Goal: Ask a question: Seek information or help from site administrators or community

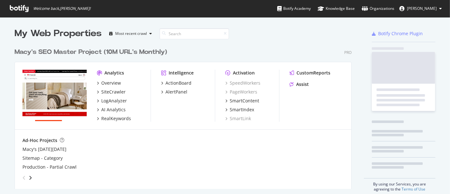
scroll to position [188, 439]
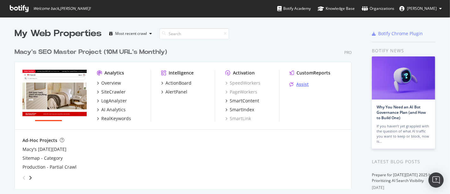
click at [297, 82] on div "Assist" at bounding box center [302, 84] width 13 height 6
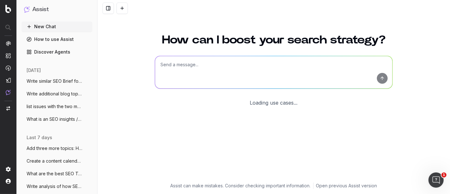
scroll to position [46, 0]
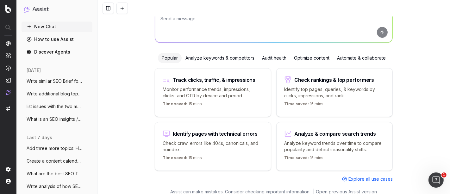
click at [62, 105] on span "list issues with the two meta titles: A" at bounding box center [55, 106] width 56 height 6
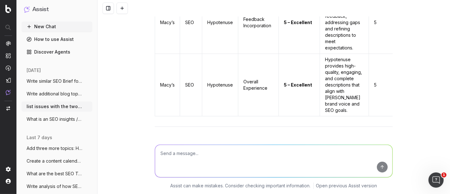
scroll to position [12366, 0]
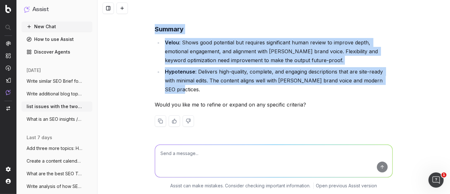
drag, startPoint x: 392, startPoint y: 88, endPoint x: 145, endPoint y: 31, distance: 253.4
click at [145, 31] on div "list issues with the two meta titles: A Pea in the Pod Maternity Flared Bouclé …" at bounding box center [273, 97] width 353 height 194
copy div "Summary Velou : Shows good potential but requires significant human review to i…"
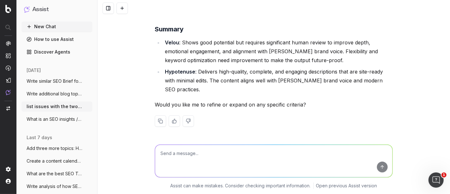
click at [186, 162] on textarea at bounding box center [273, 161] width 237 height 32
paste textarea "Summary Velou: Shows good potential but requires significant human review to im…"
type textarea "Write quick point summary: Summary Velou: Shows good potential but requires sig…"
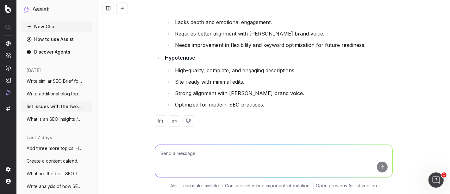
scroll to position [12556, 0]
click at [187, 159] on textarea at bounding box center [273, 161] width 237 height 32
type textarea "e"
type textarea "more descriptive points"
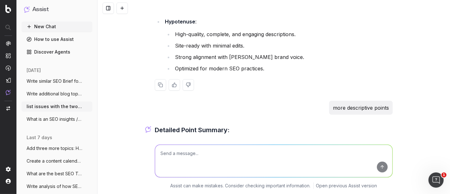
scroll to position [12589, 0]
